Goal: Task Accomplishment & Management: Manage account settings

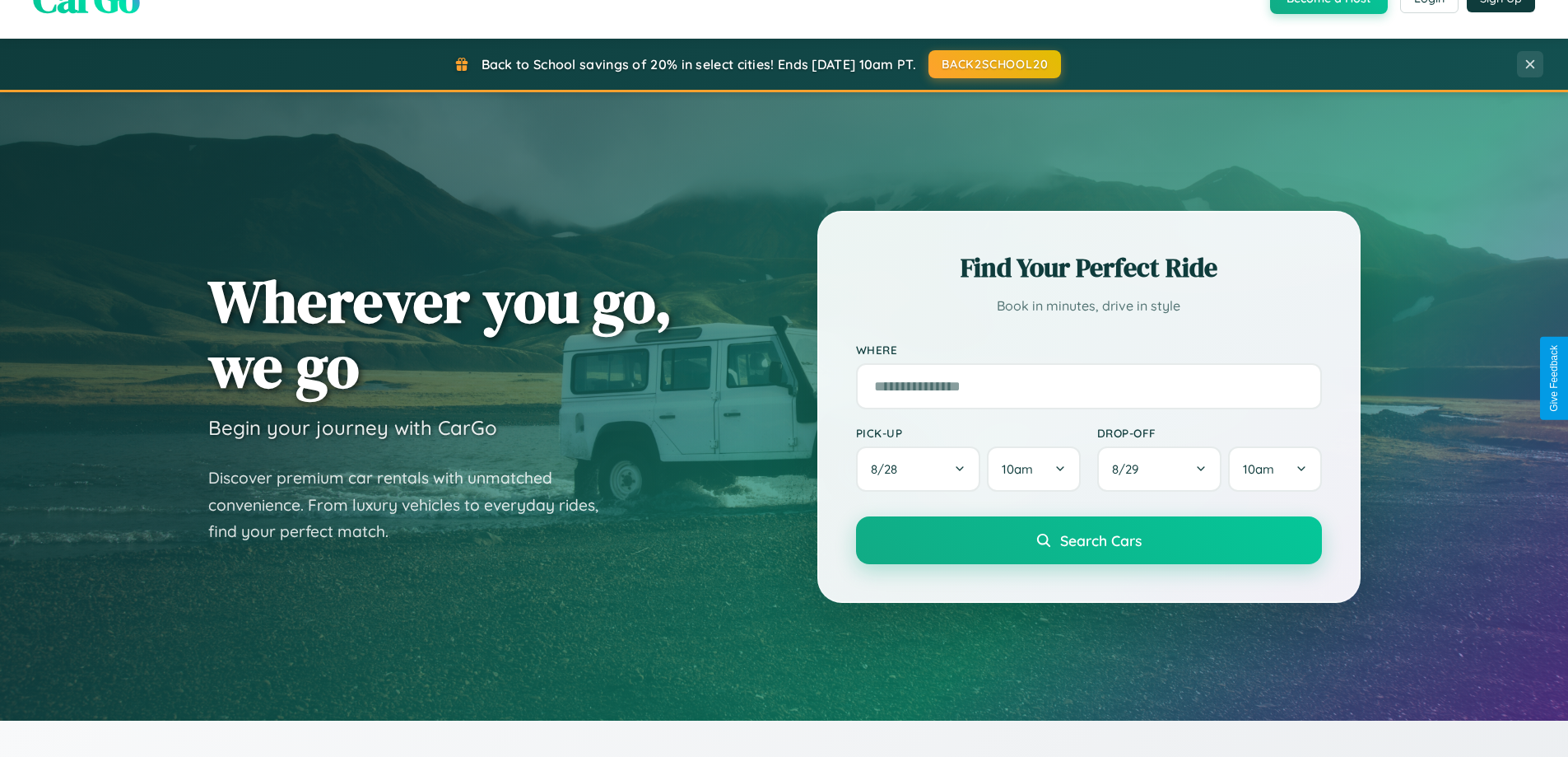
scroll to position [1450, 0]
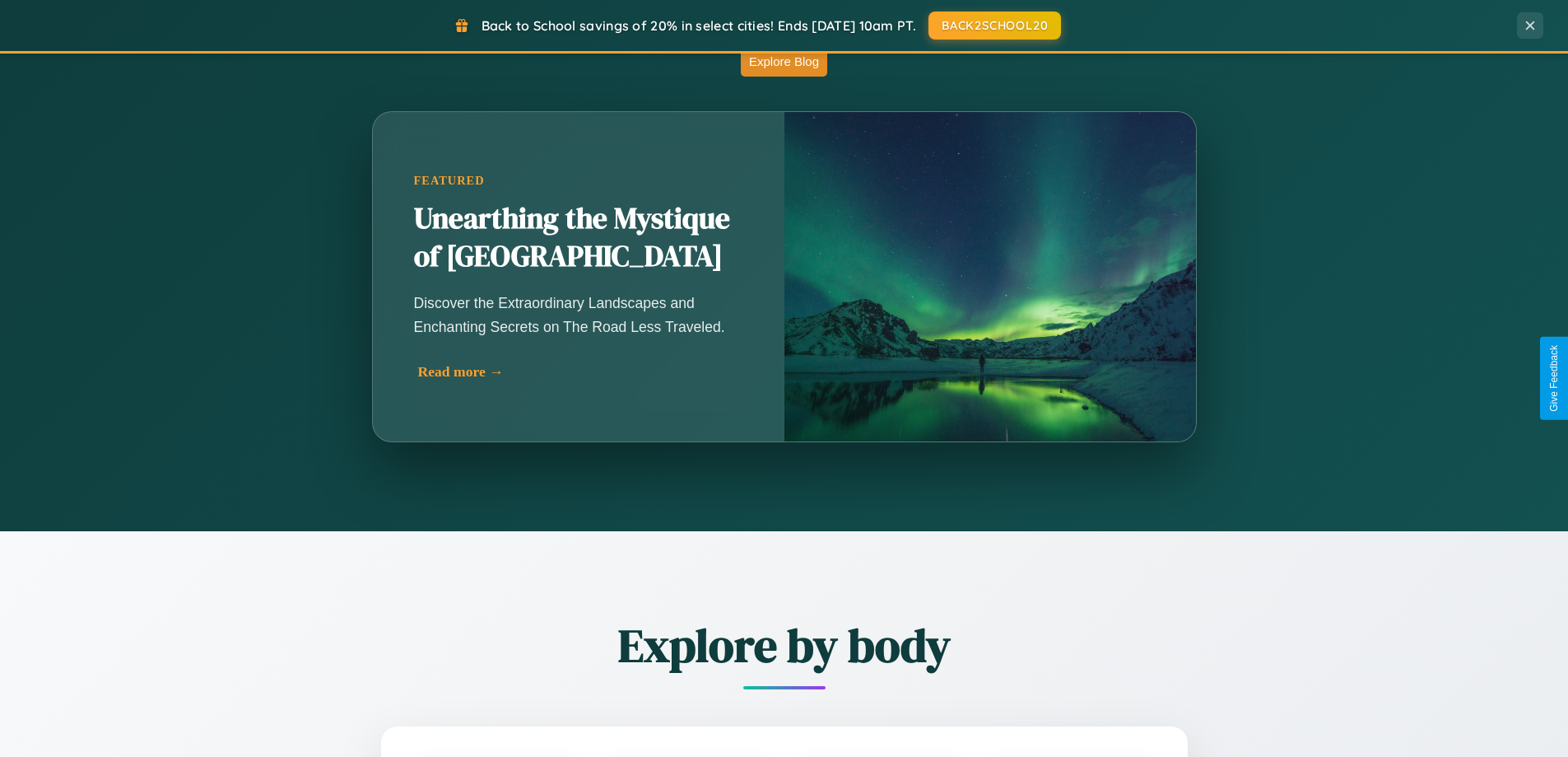
click at [579, 371] on div "Read more →" at bounding box center [583, 371] width 329 height 17
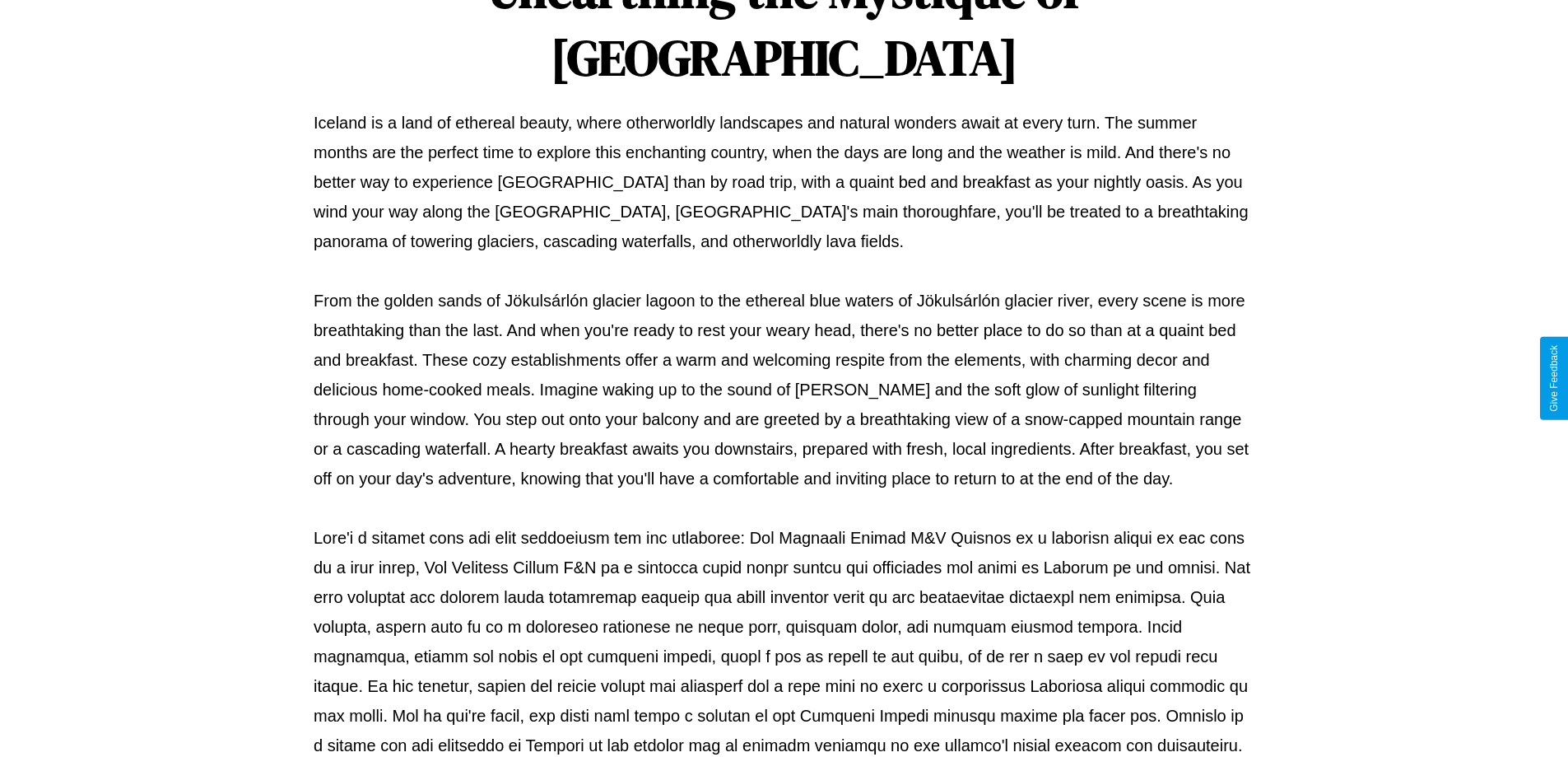
scroll to position [533, 0]
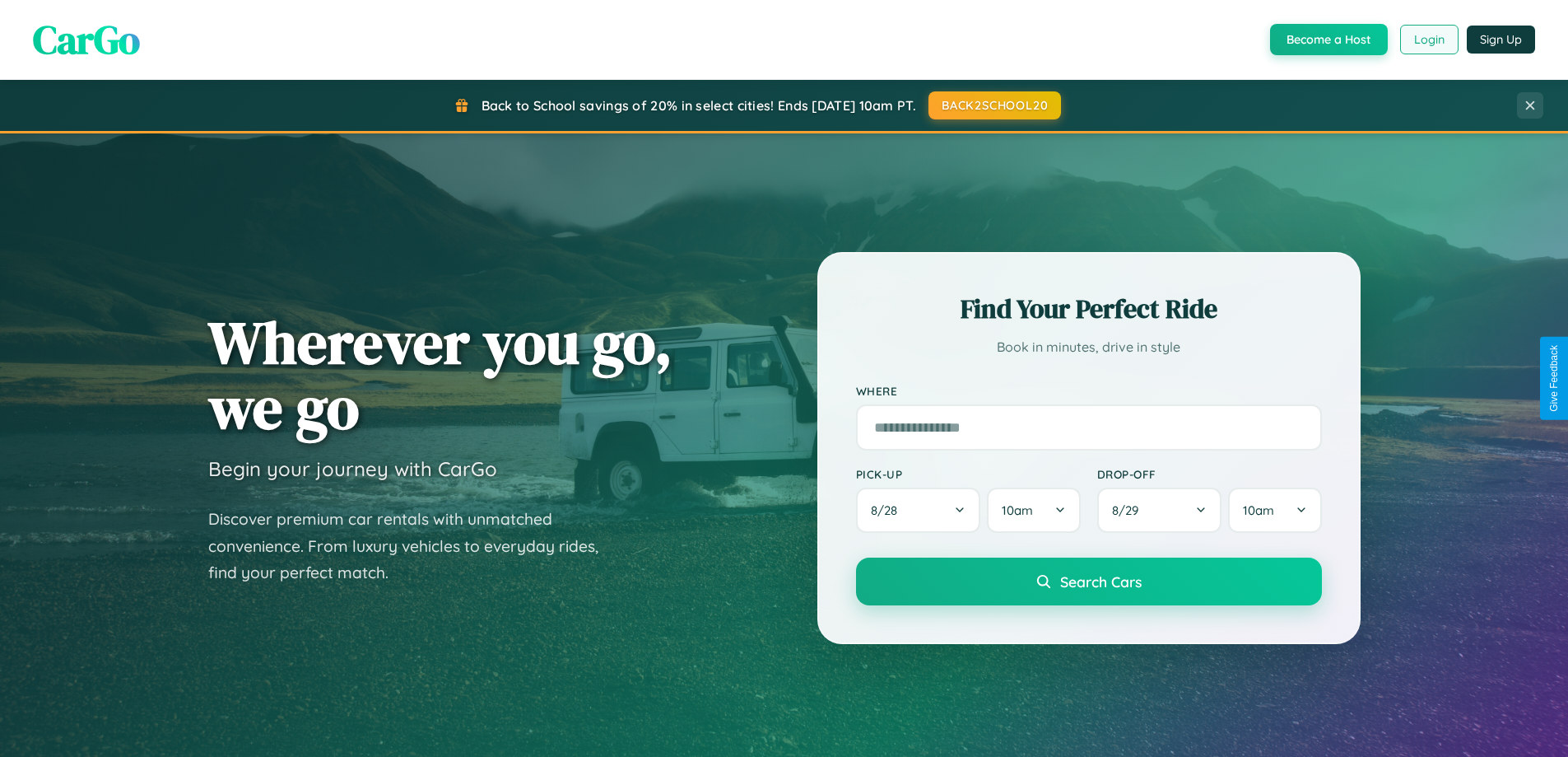
click at [1428, 39] on button "Login" at bounding box center [1429, 39] width 58 height 29
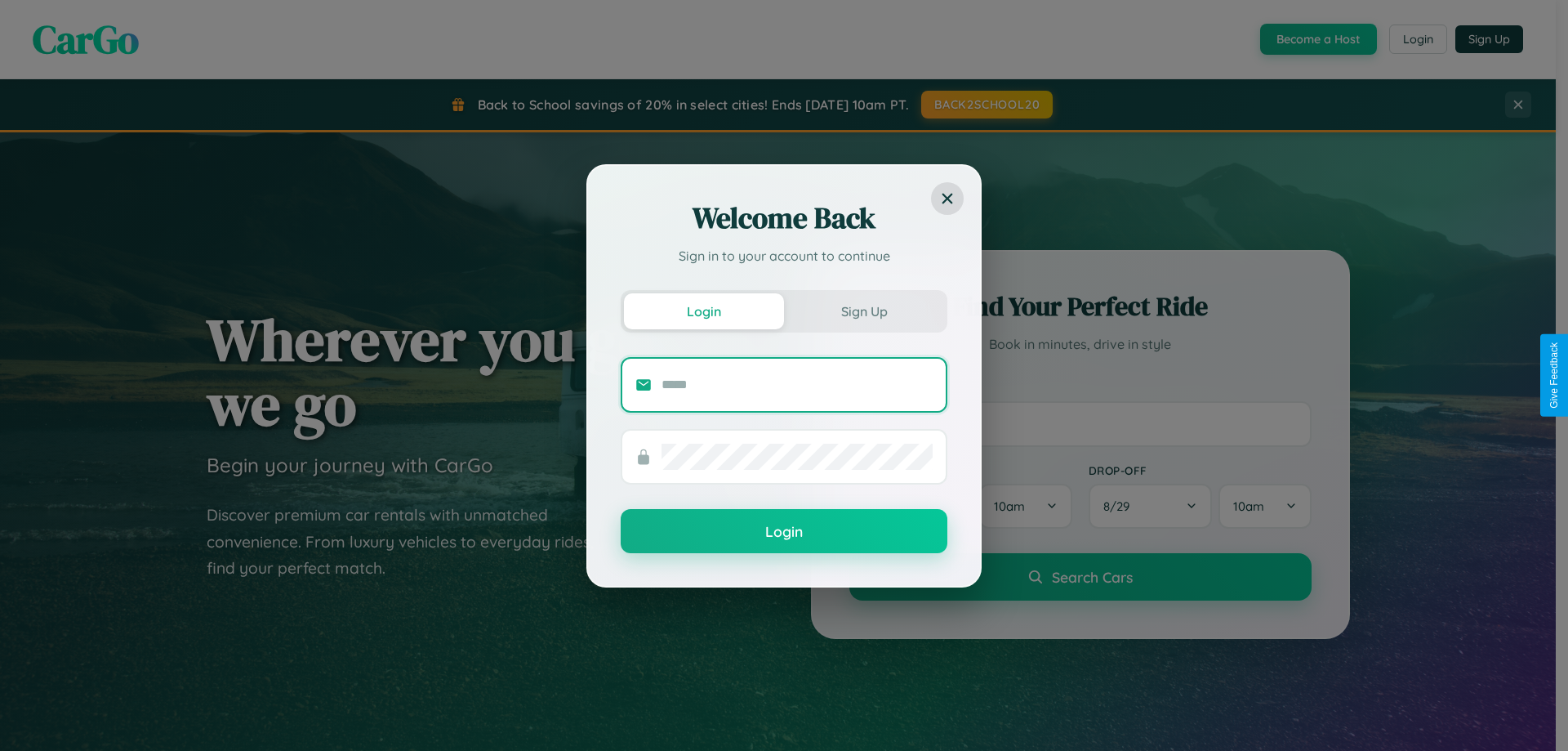
click at [797, 383] on input "text" at bounding box center [797, 385] width 271 height 27
type input "**********"
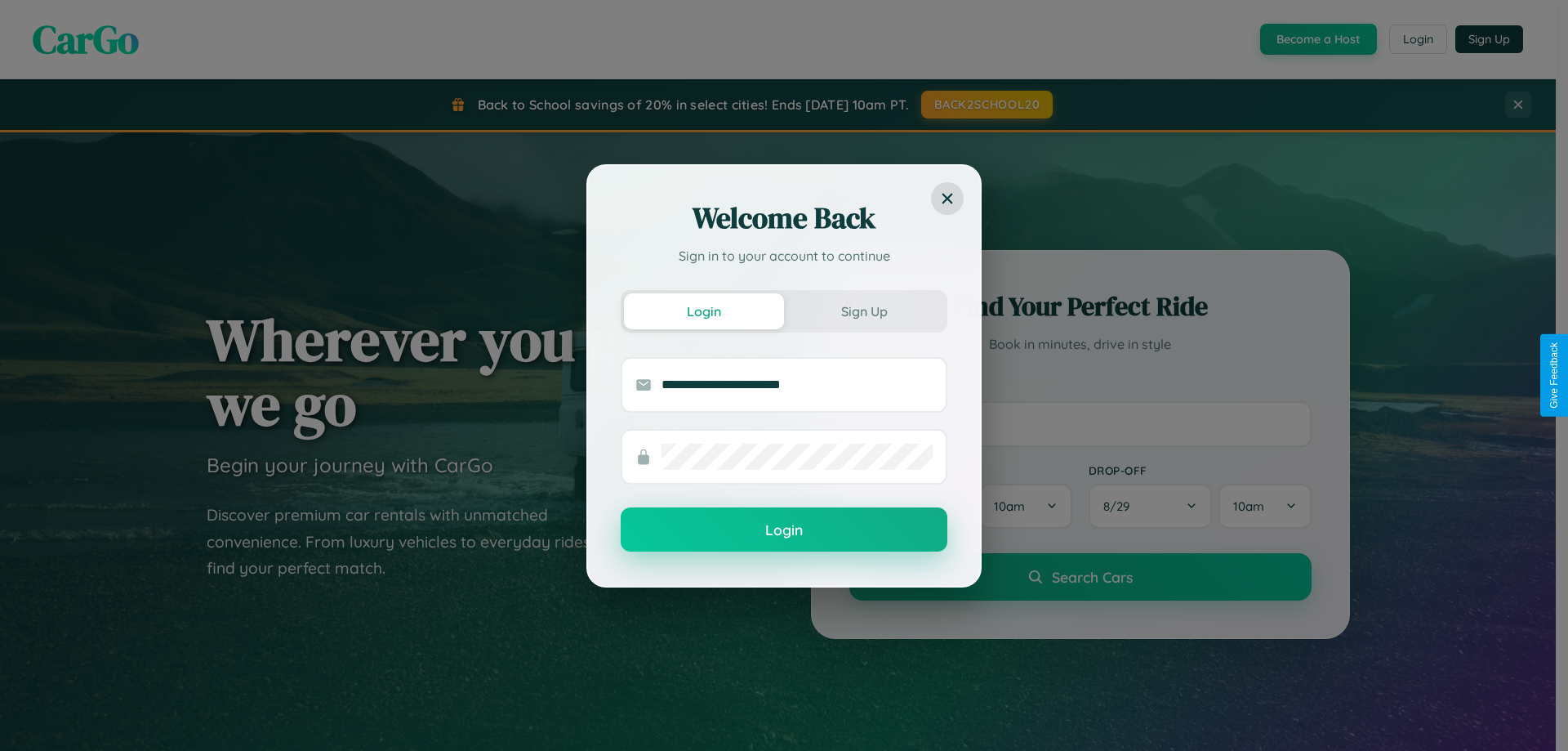
click at [784, 530] on button "Login" at bounding box center [784, 530] width 327 height 44
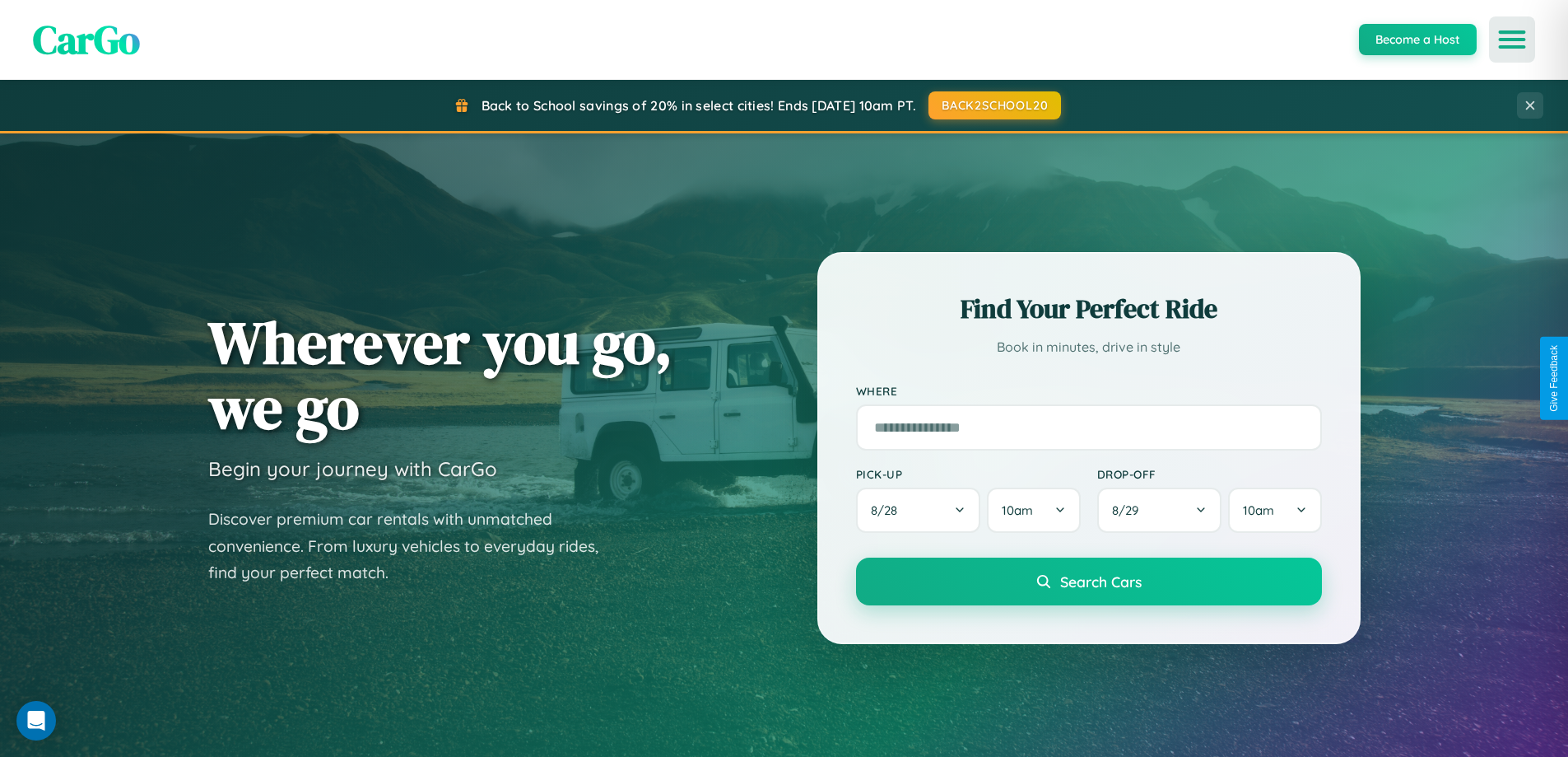
click at [1512, 39] on icon "Open menu" at bounding box center [1512, 39] width 24 height 15
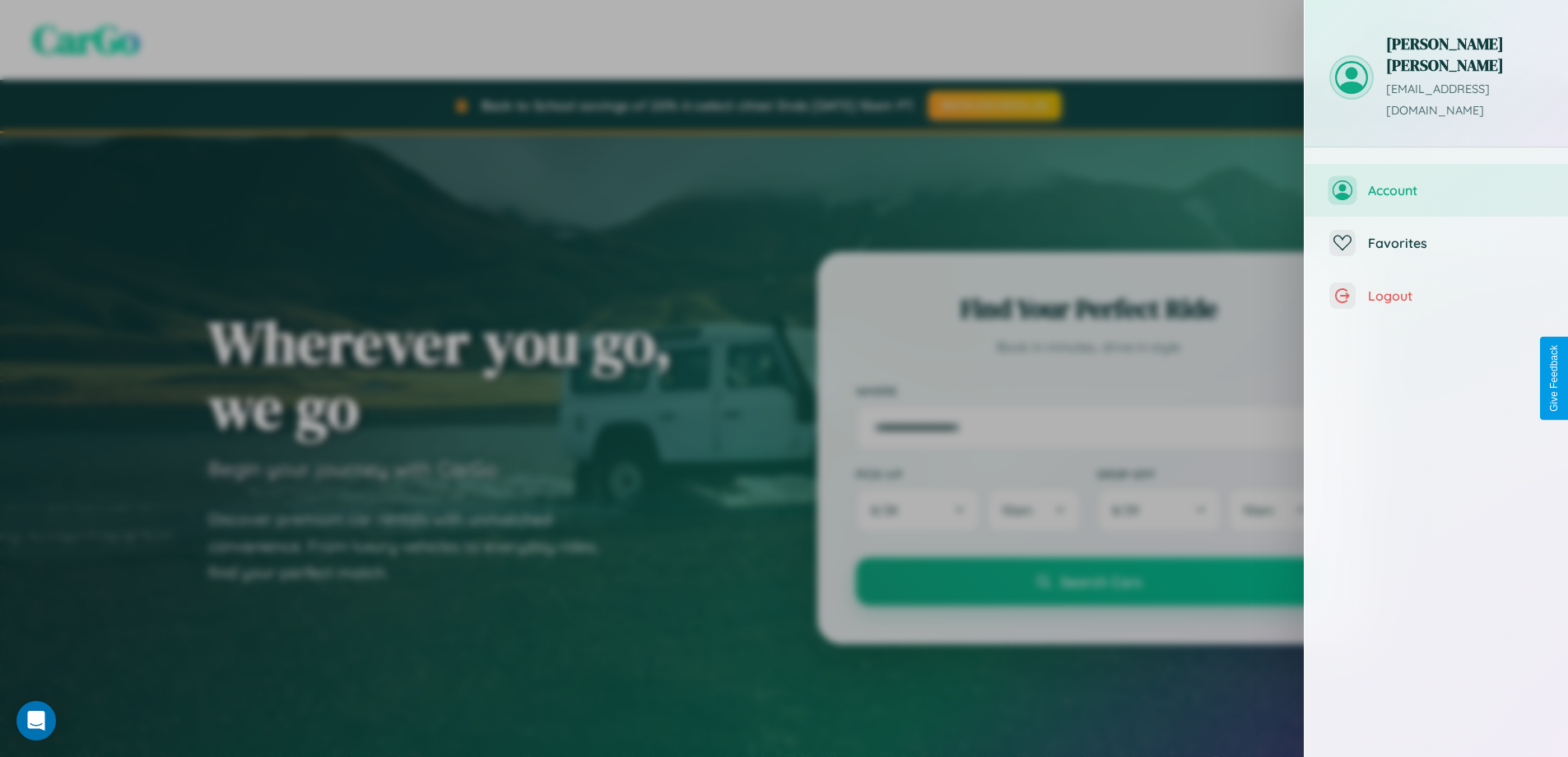
click at [1436, 182] on span "Account" at bounding box center [1456, 190] width 175 height 16
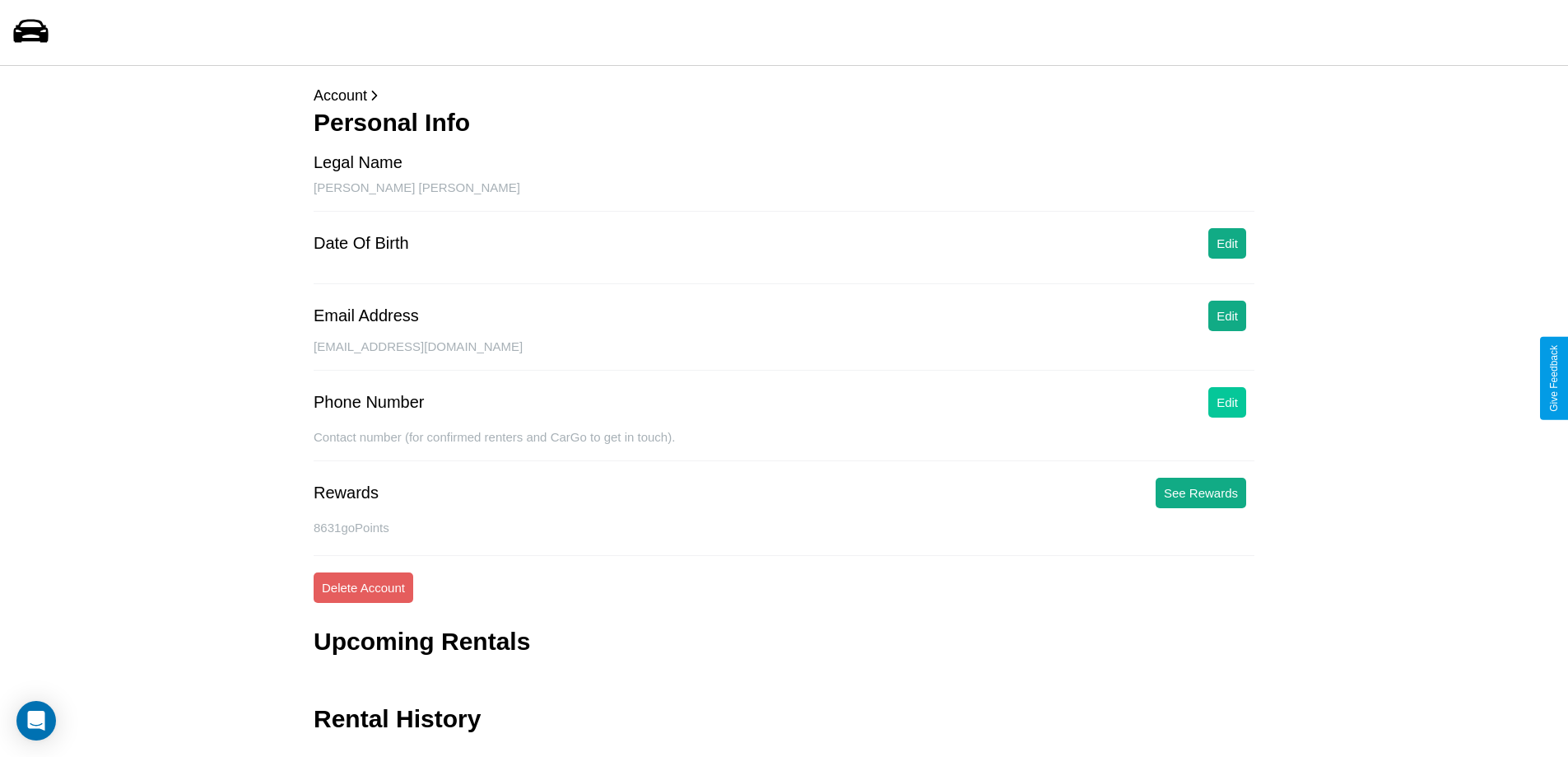
click at [1227, 402] on button "Edit" at bounding box center [1227, 402] width 37 height 30
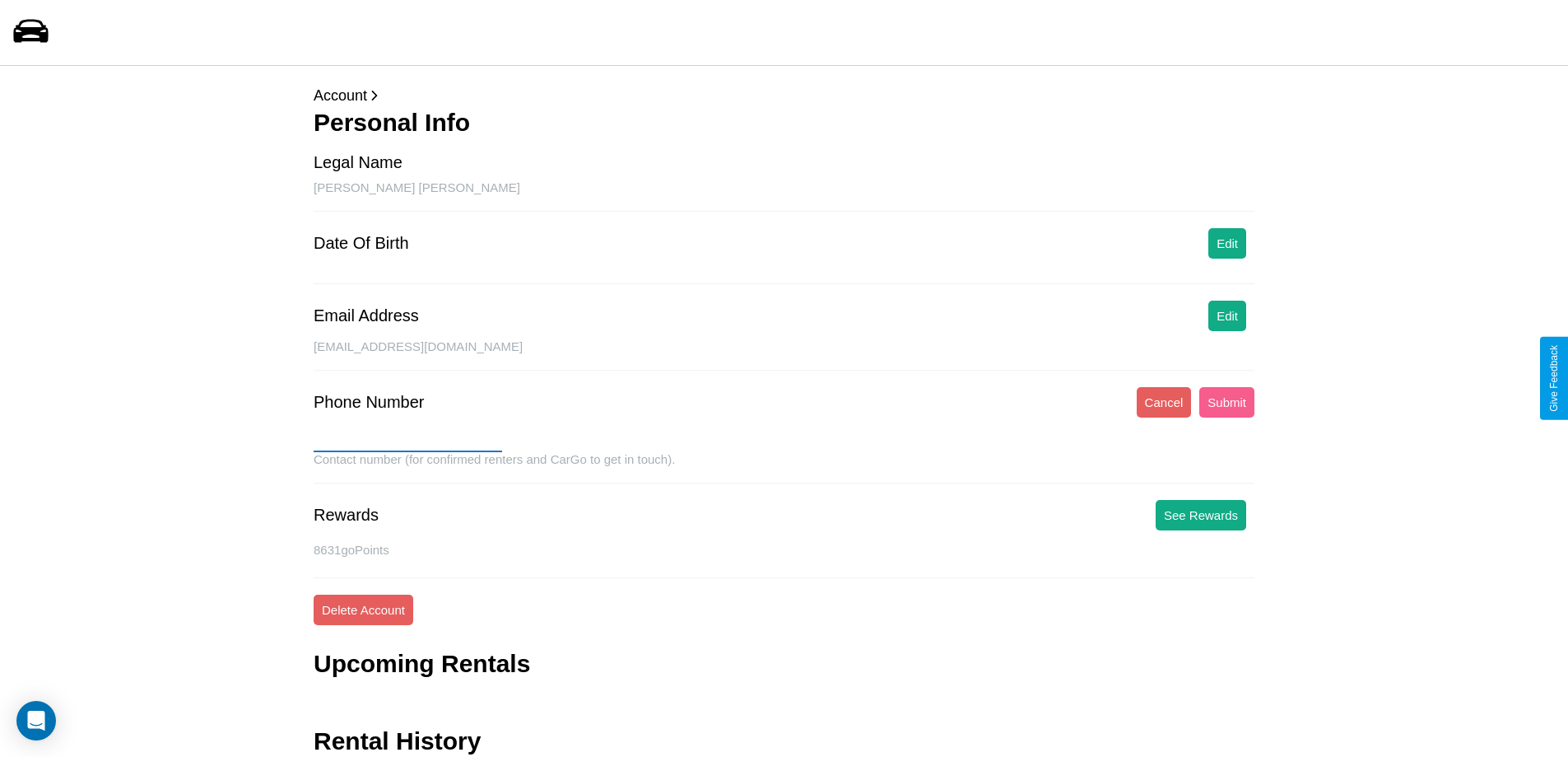
click at [408, 439] on input "text" at bounding box center [407, 439] width 188 height 27
type input "**********"
click at [1226, 402] on button "Submit" at bounding box center [1227, 402] width 55 height 30
